Goal: Task Accomplishment & Management: Complete application form

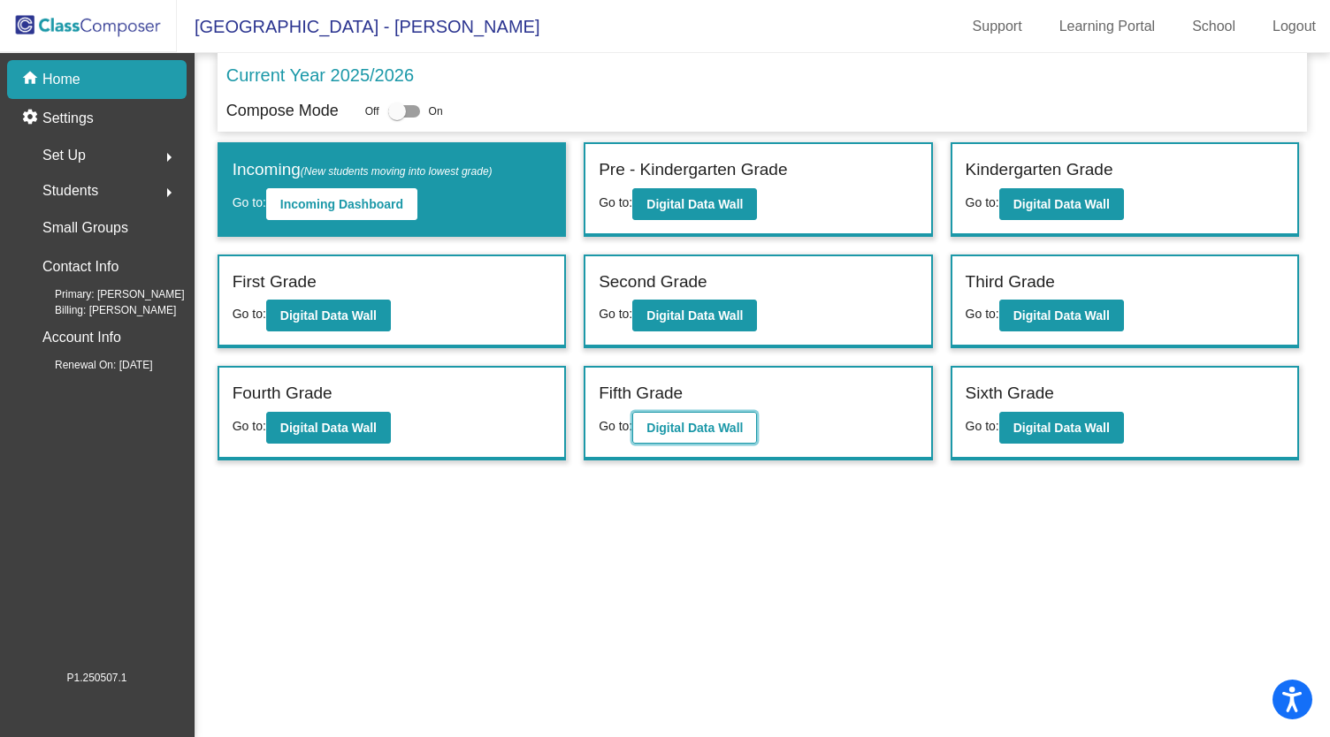
click at [699, 431] on b "Digital Data Wall" at bounding box center [694, 428] width 96 height 14
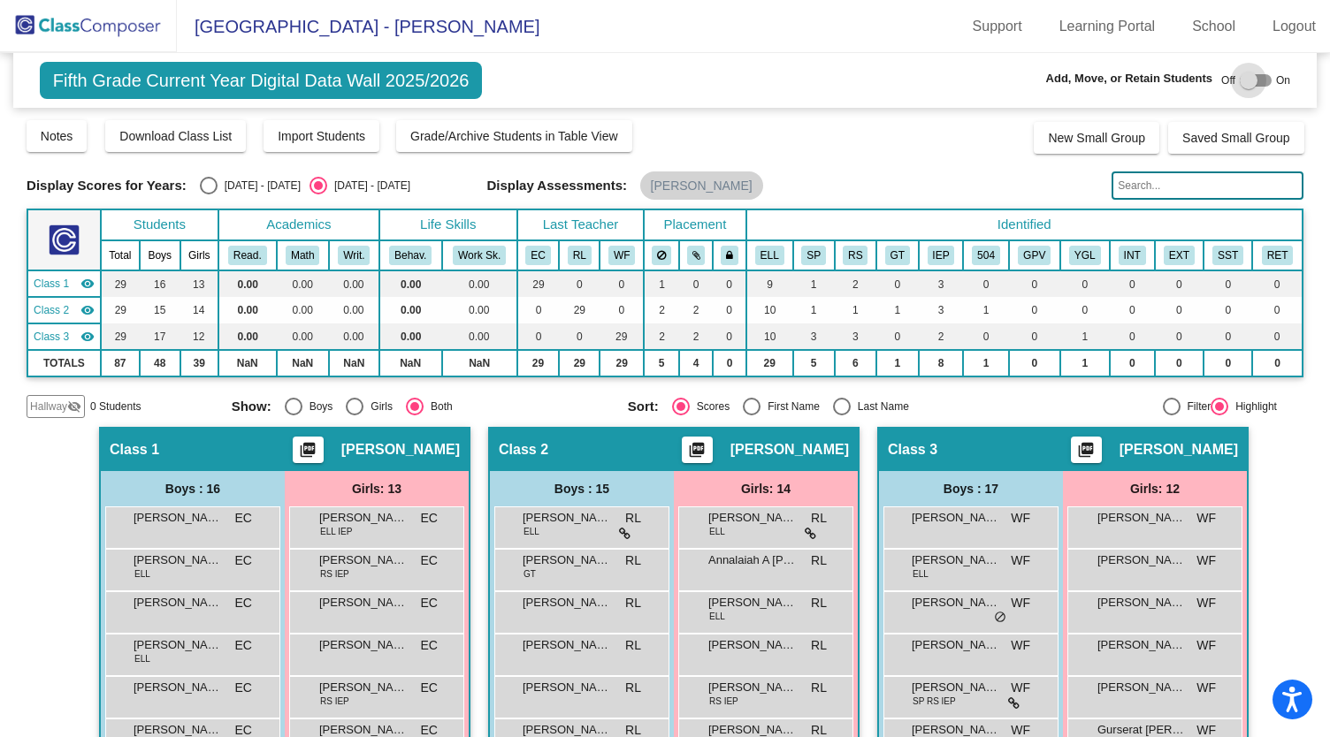
click at [1240, 80] on div at bounding box center [1249, 81] width 18 height 18
checkbox input "true"
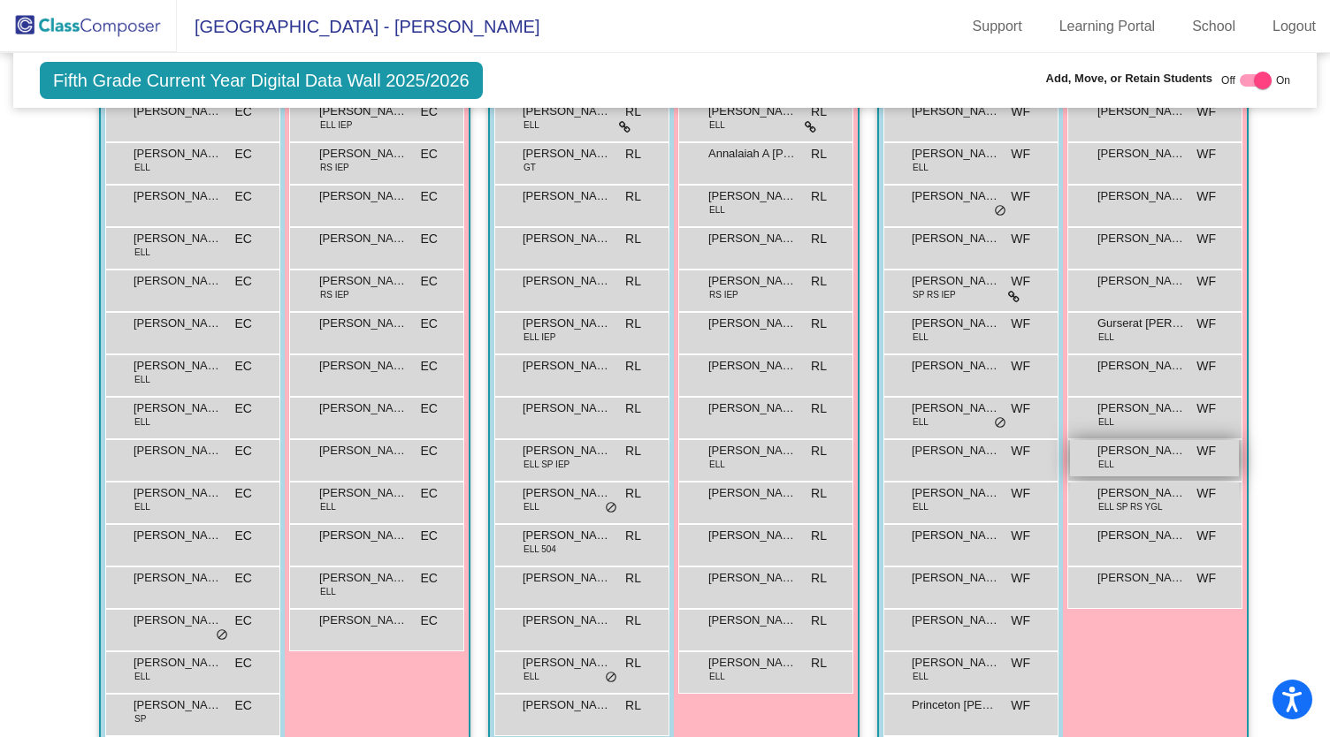
scroll to position [177, 0]
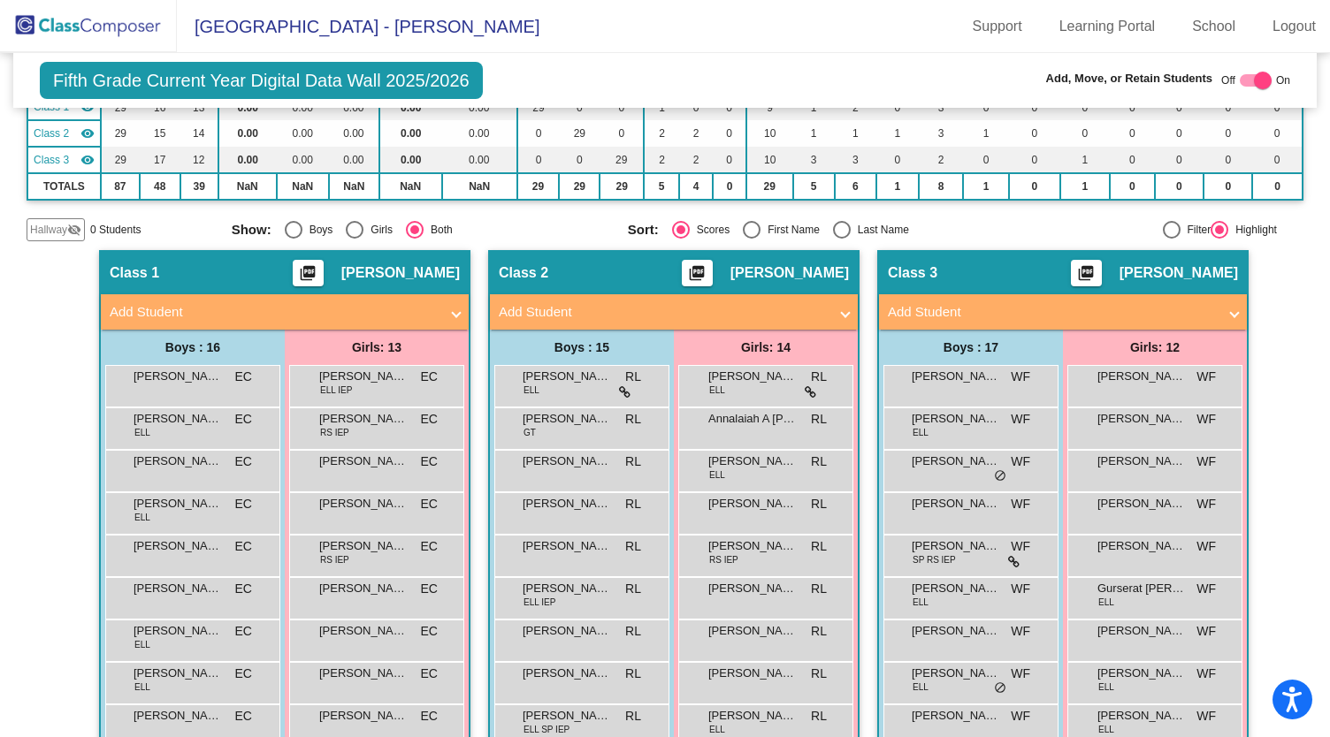
click at [1183, 309] on mat-panel-title "Add Student" at bounding box center [1052, 312] width 329 height 20
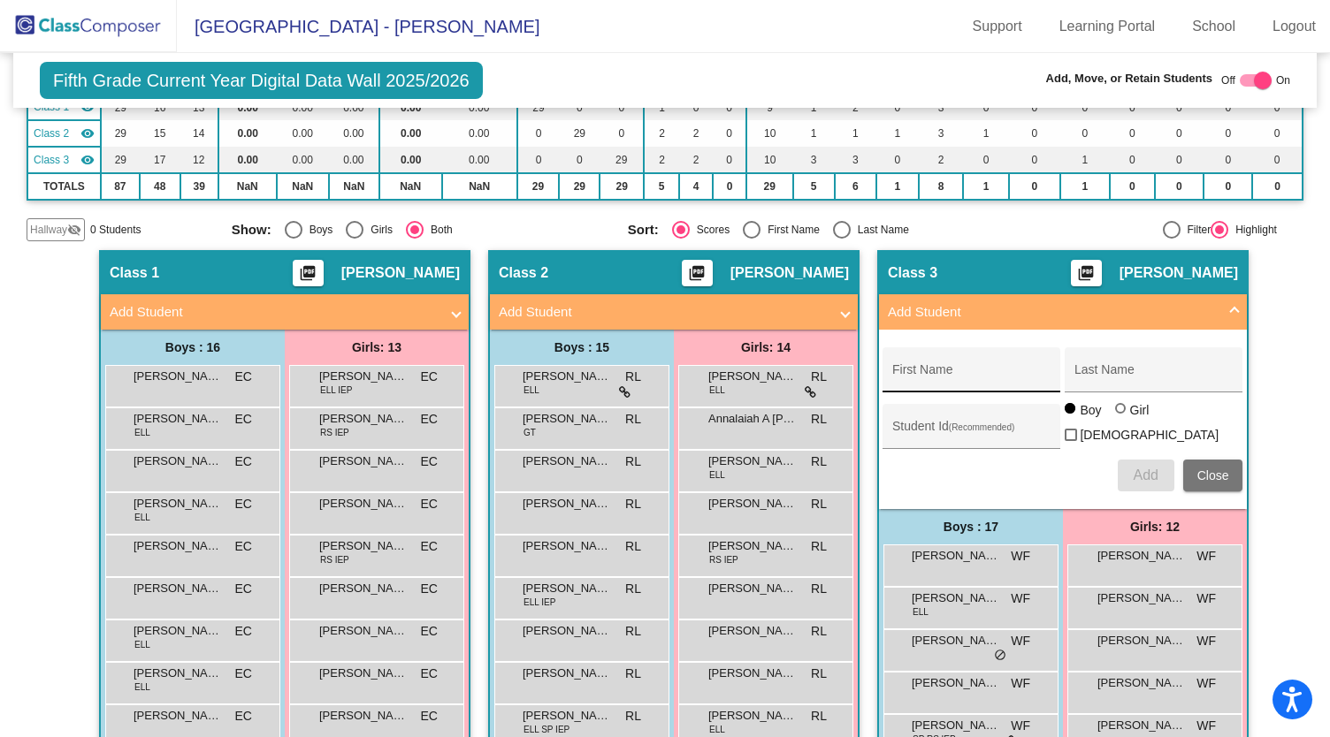
click at [938, 366] on div "First Name" at bounding box center [971, 375] width 159 height 36
type input "Bailee"
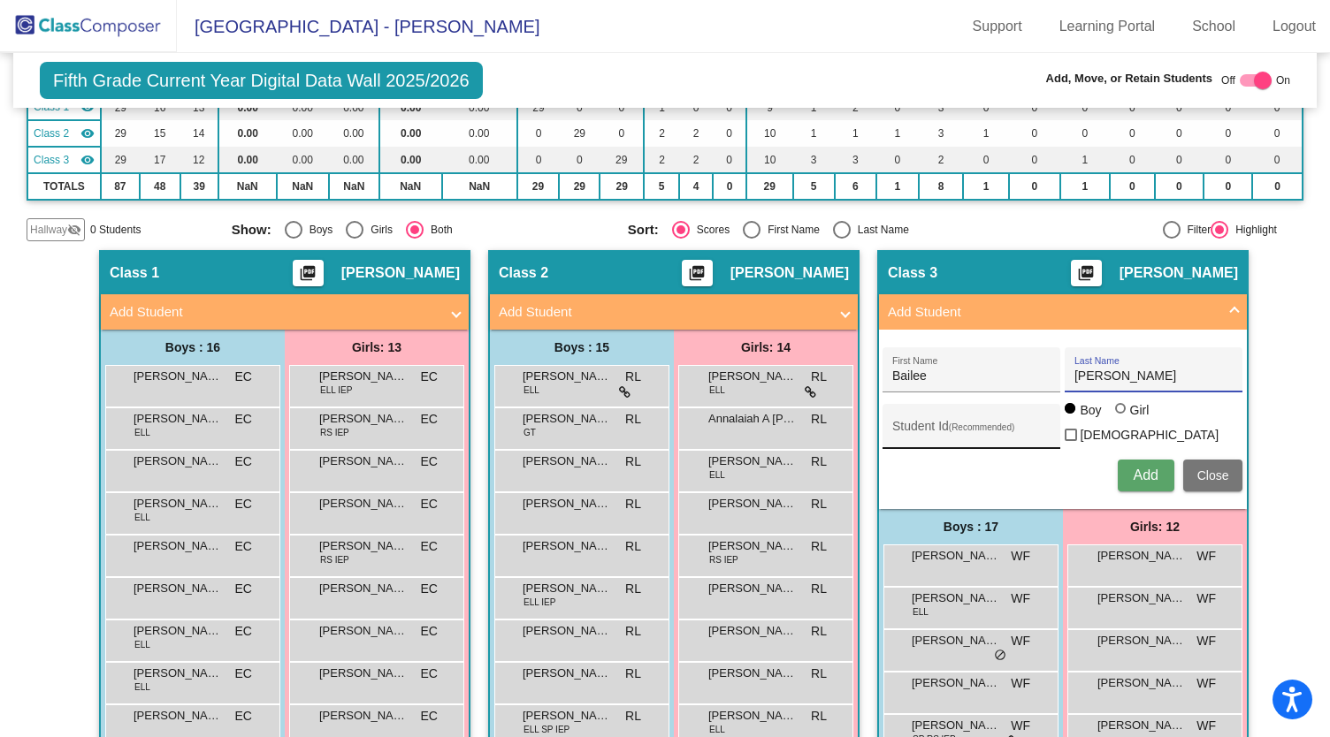
type input "Zamudio"
click at [913, 434] on input "Student Id (Recommended)" at bounding box center [971, 433] width 159 height 14
type input "1054010"
click at [1118, 417] on div at bounding box center [1122, 410] width 14 height 14
click at [1121, 418] on input "Girl" at bounding box center [1121, 417] width 1 height 1
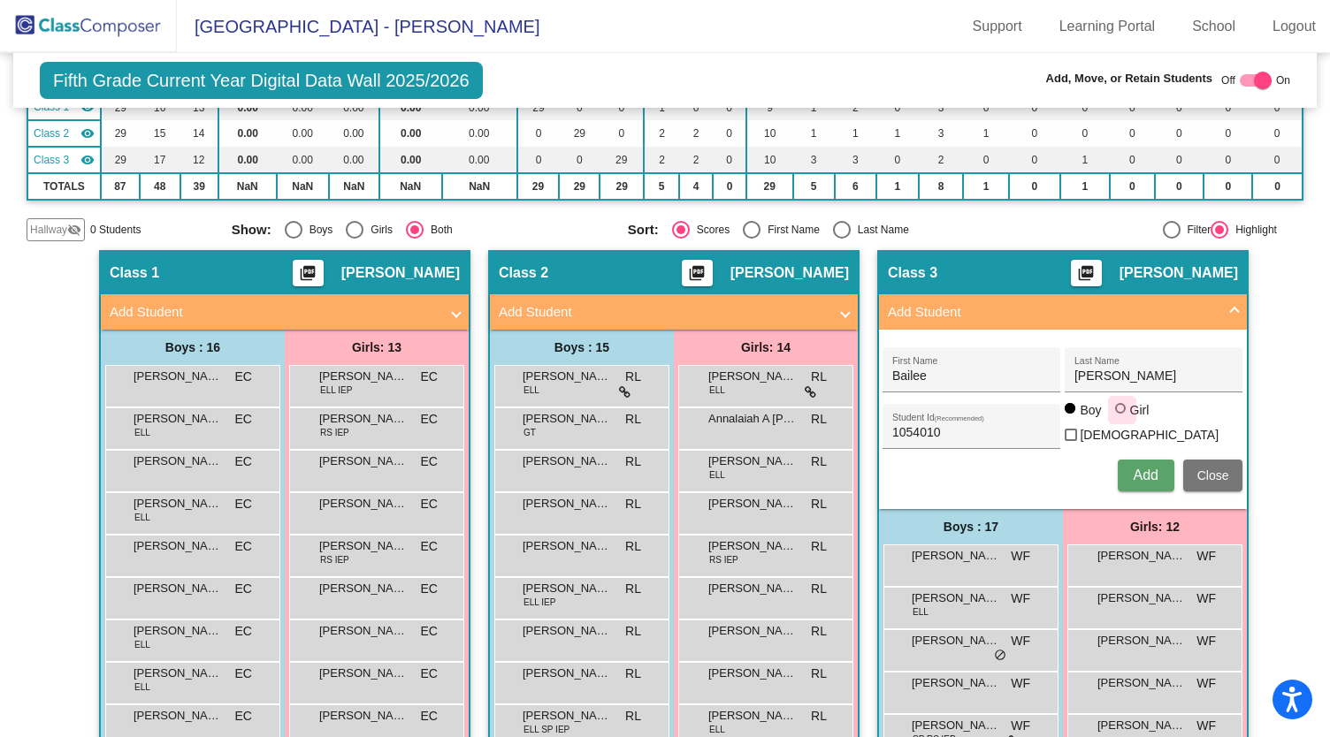
radio input "true"
click at [1140, 468] on span "Add" at bounding box center [1145, 475] width 25 height 15
